Goal: Check status: Check status

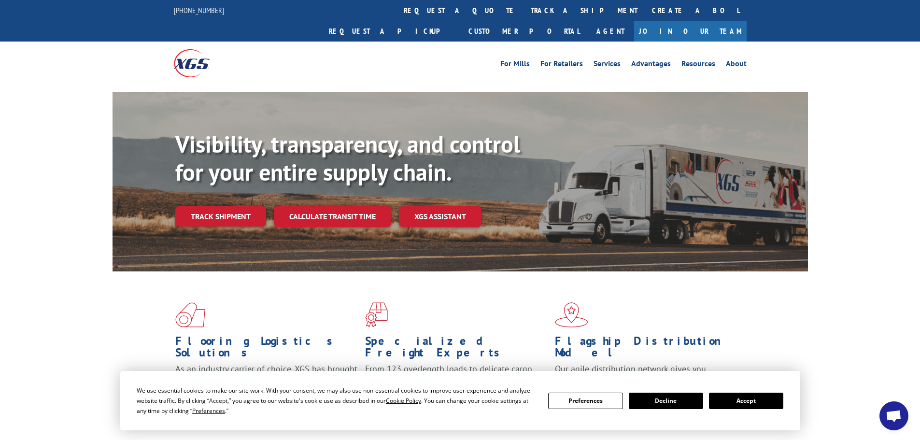
click at [735, 394] on button "Accept" at bounding box center [746, 401] width 74 height 16
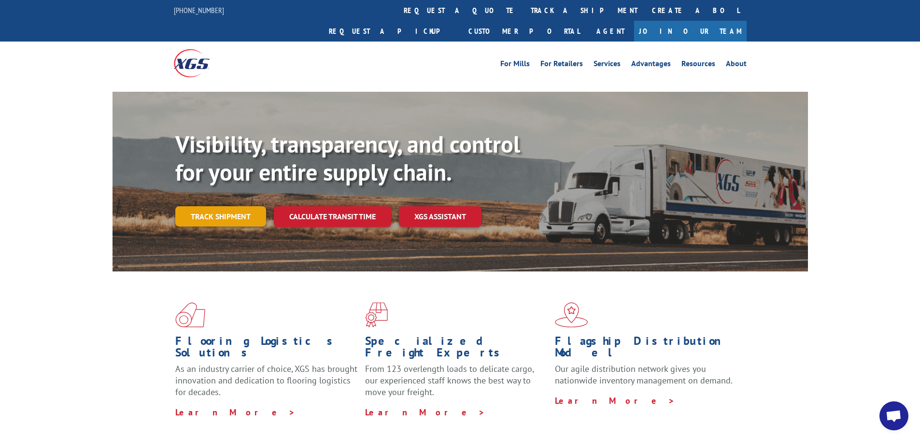
click at [221, 206] on link "Track shipment" at bounding box center [220, 216] width 91 height 20
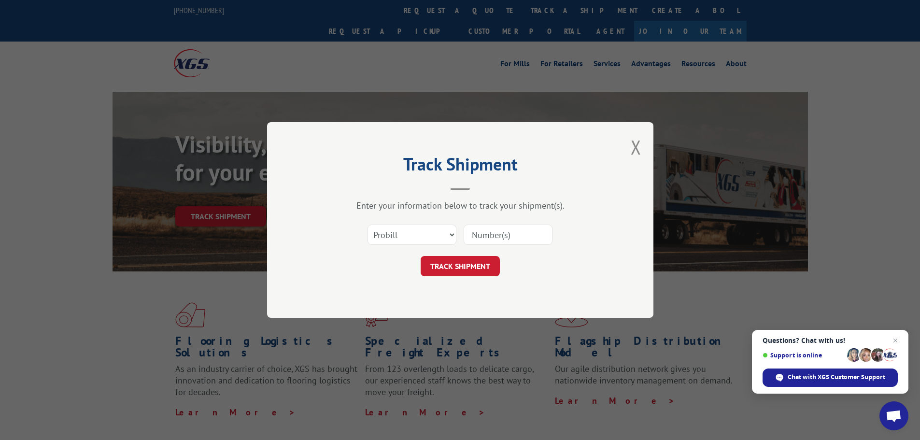
click at [474, 236] on input at bounding box center [508, 235] width 89 height 20
paste input "17466370"
type input "17466370"
click at [483, 260] on button "TRACK SHIPMENT" at bounding box center [460, 266] width 79 height 20
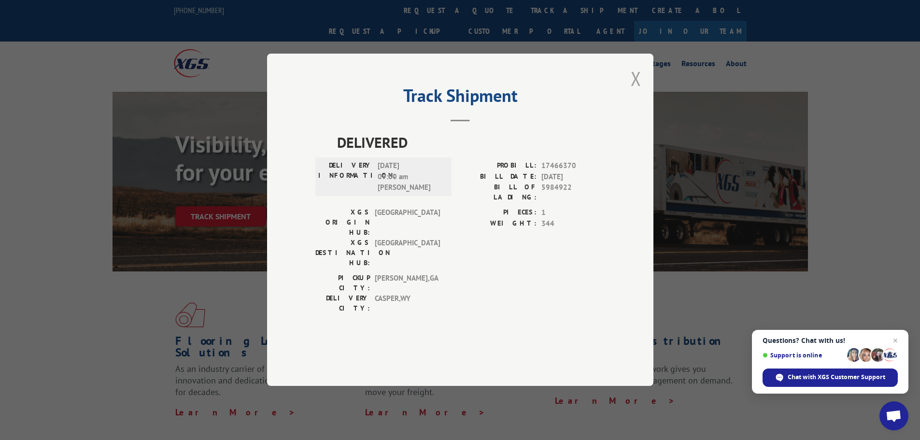
click at [638, 91] on button "Close modal" at bounding box center [636, 79] width 11 height 26
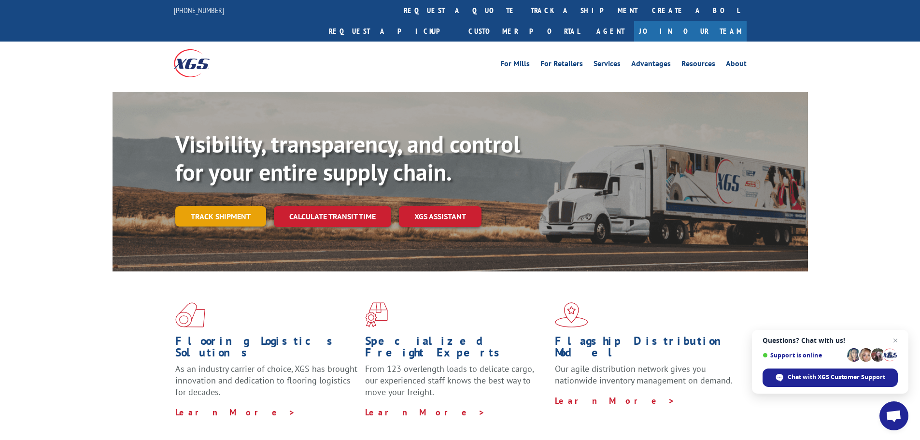
click at [213, 206] on link "Track shipment" at bounding box center [220, 216] width 91 height 20
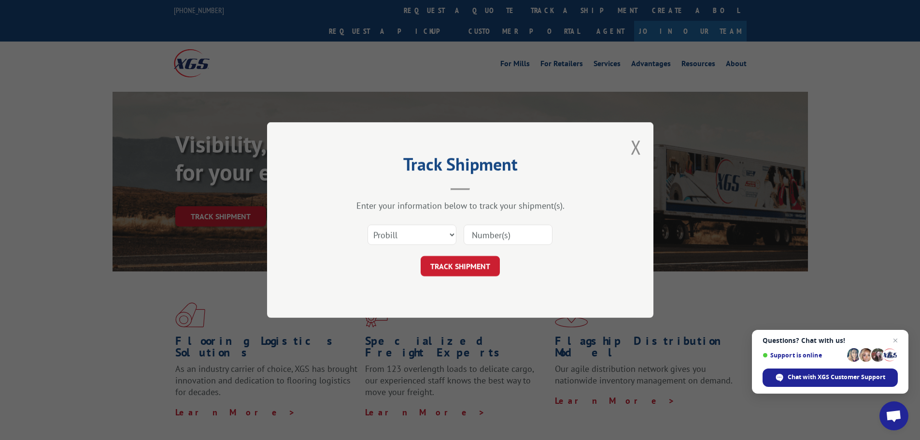
click at [489, 234] on input at bounding box center [508, 235] width 89 height 20
paste input "17226950"
type input "17226950"
click at [421, 256] on button "TRACK SHIPMENT" at bounding box center [460, 266] width 79 height 20
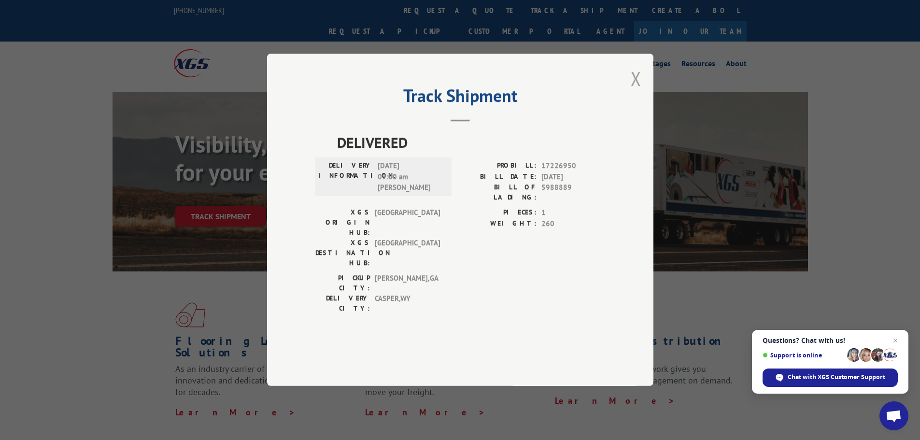
click at [638, 91] on button "Close modal" at bounding box center [636, 79] width 11 height 26
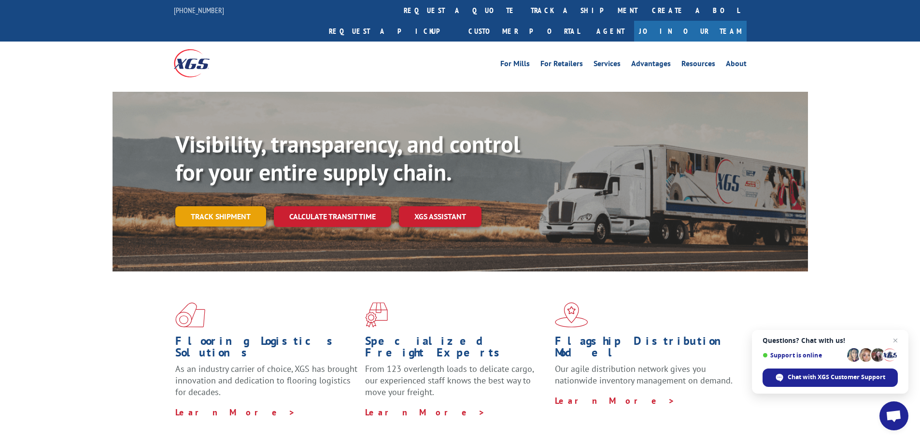
click at [221, 206] on link "Track shipment" at bounding box center [220, 216] width 91 height 20
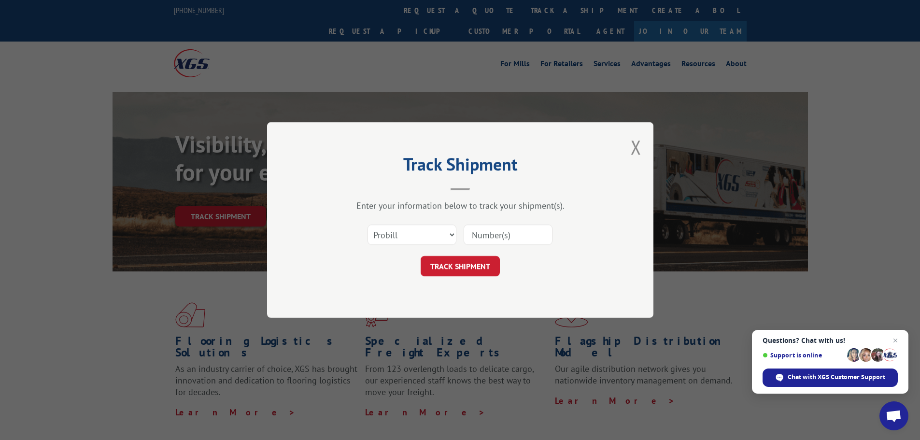
click at [487, 230] on input at bounding box center [508, 235] width 89 height 20
paste input "17520390"
type input "17520390"
click at [421, 256] on button "TRACK SHIPMENT" at bounding box center [460, 266] width 79 height 20
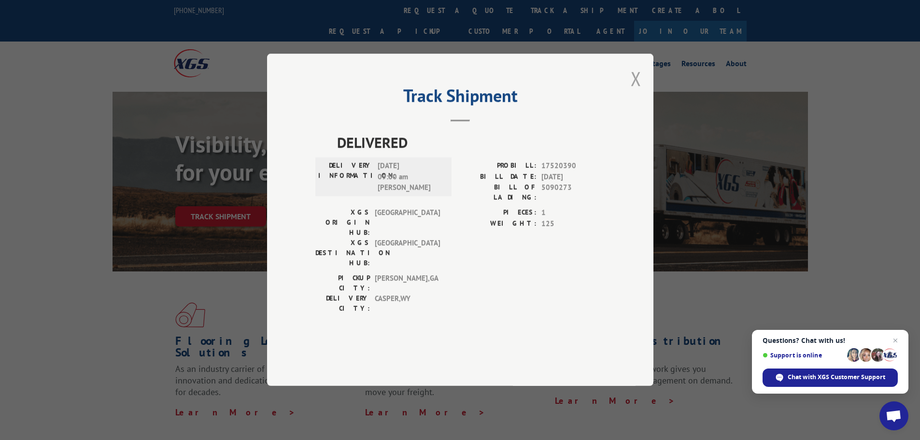
click at [632, 91] on button "Close modal" at bounding box center [636, 79] width 11 height 26
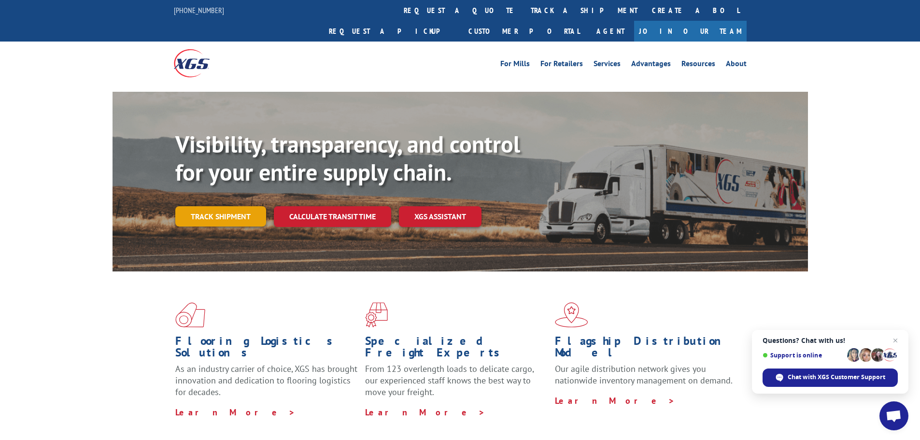
click at [227, 206] on link "Track shipment" at bounding box center [220, 216] width 91 height 20
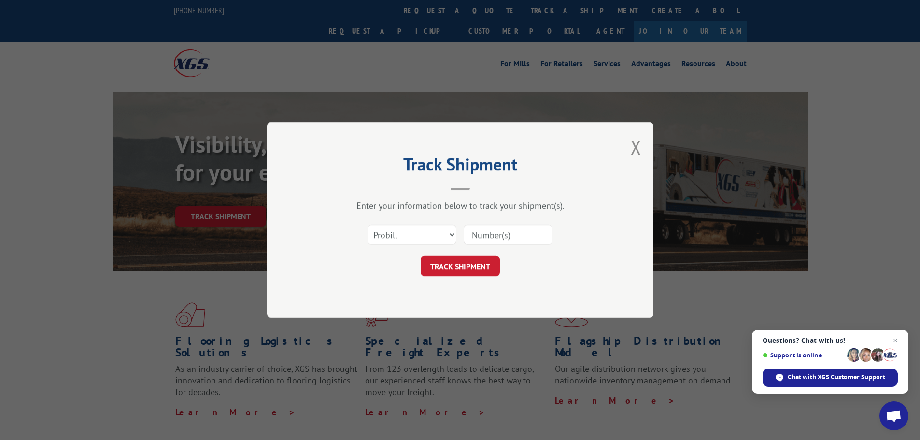
click at [517, 230] on input at bounding box center [508, 235] width 89 height 20
paste input "17467720"
type input "17467720"
click at [475, 257] on button "TRACK SHIPMENT" at bounding box center [460, 266] width 79 height 20
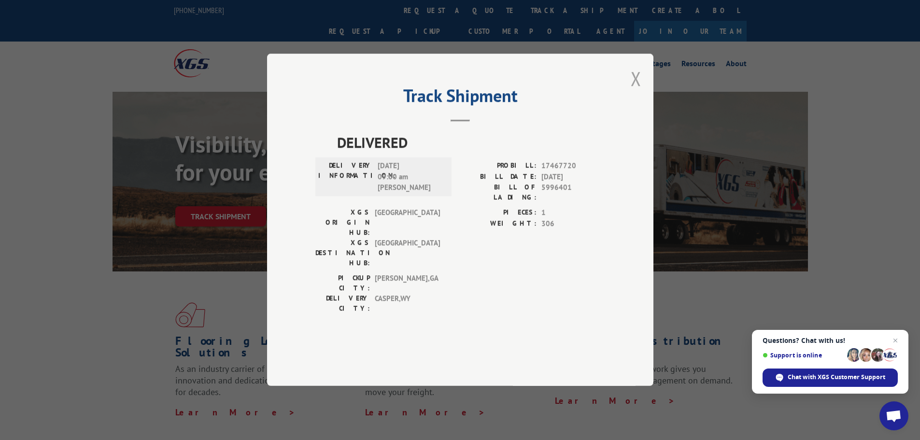
click at [636, 91] on button "Close modal" at bounding box center [636, 79] width 11 height 26
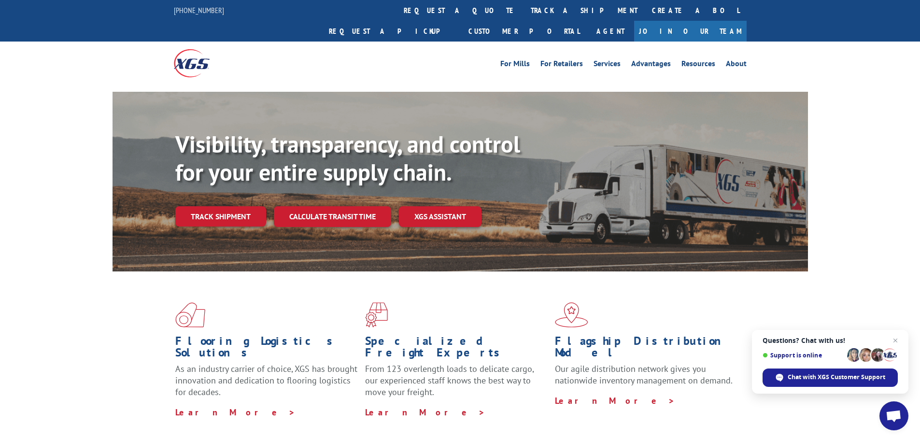
click at [178, 182] on div "Visibility, transparency, and control for your entire supply chain. Track shipm…" at bounding box center [491, 197] width 633 height 135
click at [187, 206] on link "Track shipment" at bounding box center [220, 216] width 91 height 20
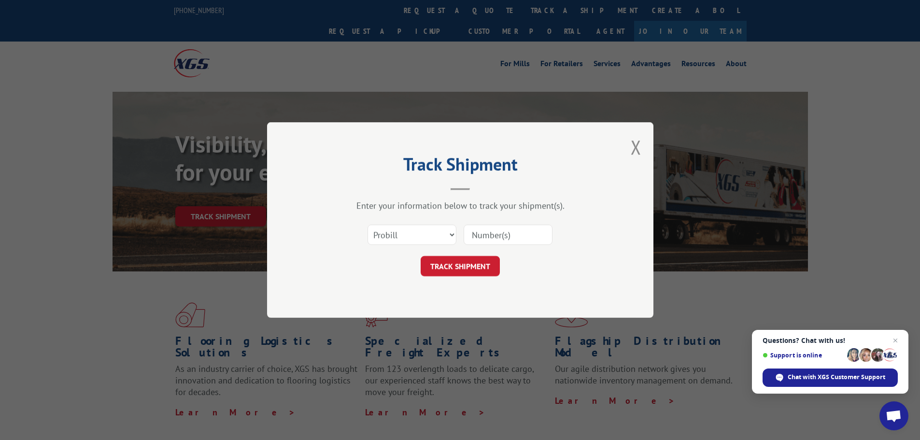
click at [477, 234] on input at bounding box center [508, 235] width 89 height 20
paste input "17227707"
type input "17227707"
click at [471, 255] on form "Select category... Probill BOL PO 17227707 TRACK SHIPMENT" at bounding box center [460, 247] width 290 height 57
click at [461, 263] on button "TRACK SHIPMENT" at bounding box center [460, 266] width 79 height 20
